Goal: Check status

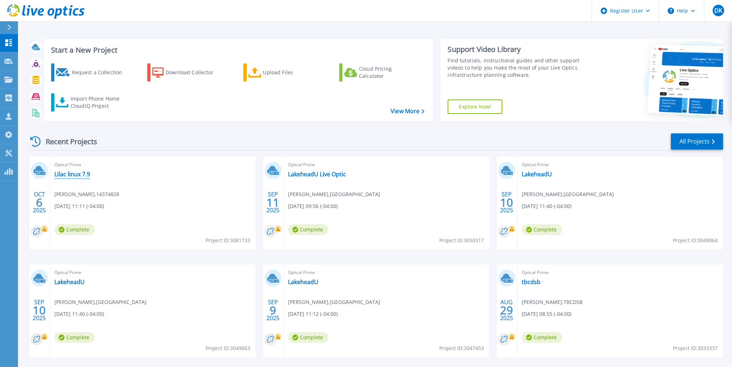
click at [78, 170] on link "Lilac linux 7.9" at bounding box center [72, 173] width 36 height 7
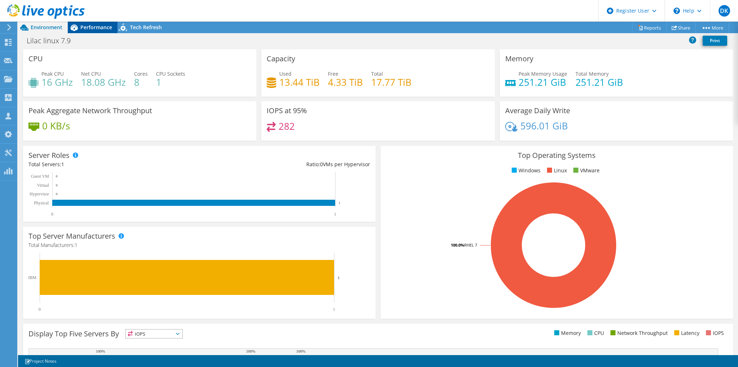
click at [98, 28] on span "Performance" at bounding box center [96, 27] width 32 height 7
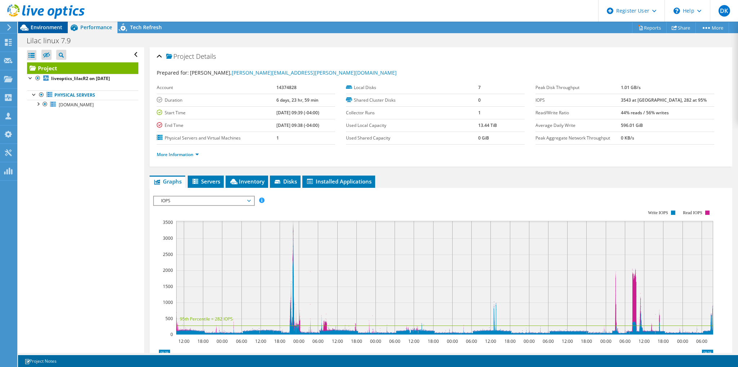
click at [55, 25] on span "Environment" at bounding box center [47, 27] width 32 height 7
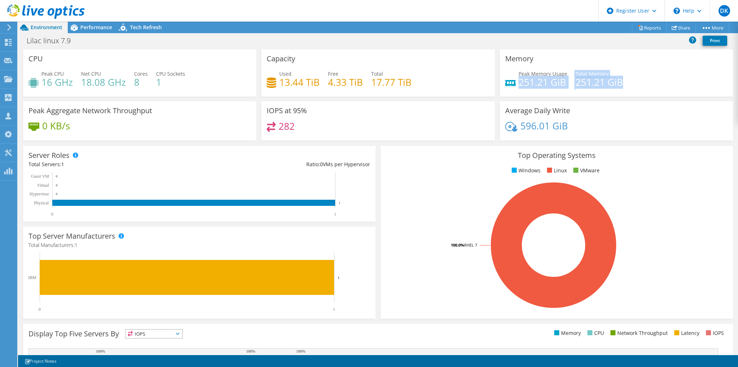
drag, startPoint x: 627, startPoint y: 88, endPoint x: 517, endPoint y: 84, distance: 109.9
click at [517, 84] on div "Peak Memory Usage 251.21 GiB Total Memory 251.21 GiB" at bounding box center [616, 81] width 222 height 23
click at [596, 90] on div "Peak Memory Usage 251.21 GiB Total Memory 251.21 GiB" at bounding box center [616, 81] width 222 height 23
